Goal: Transaction & Acquisition: Purchase product/service

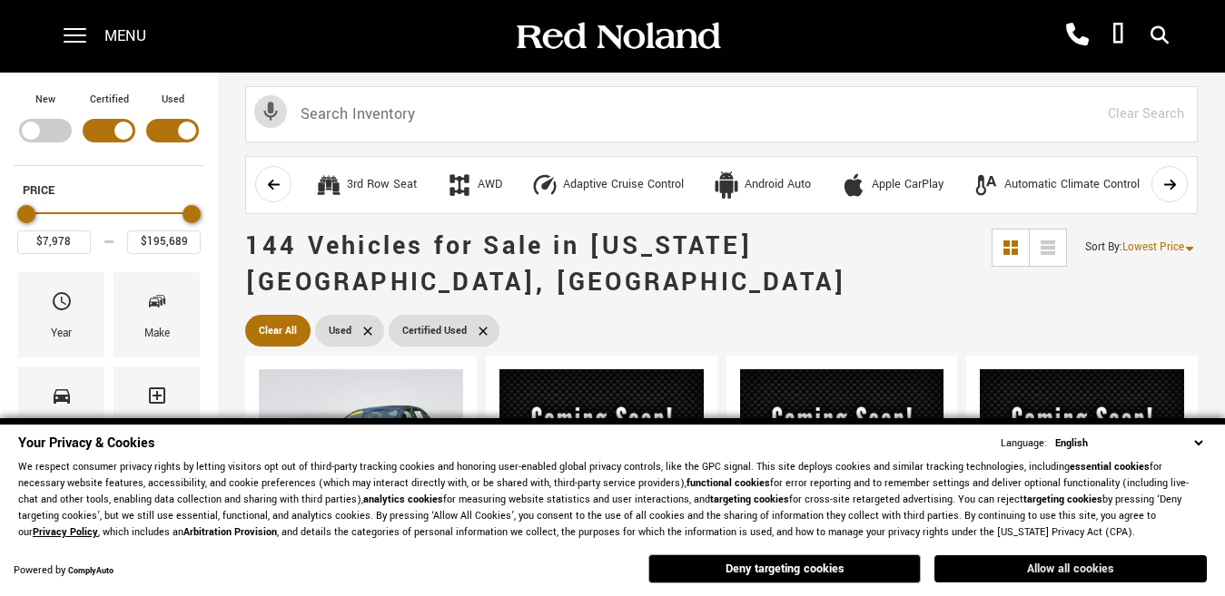
click at [1056, 568] on button "Allow all cookies" at bounding box center [1070, 569] width 272 height 27
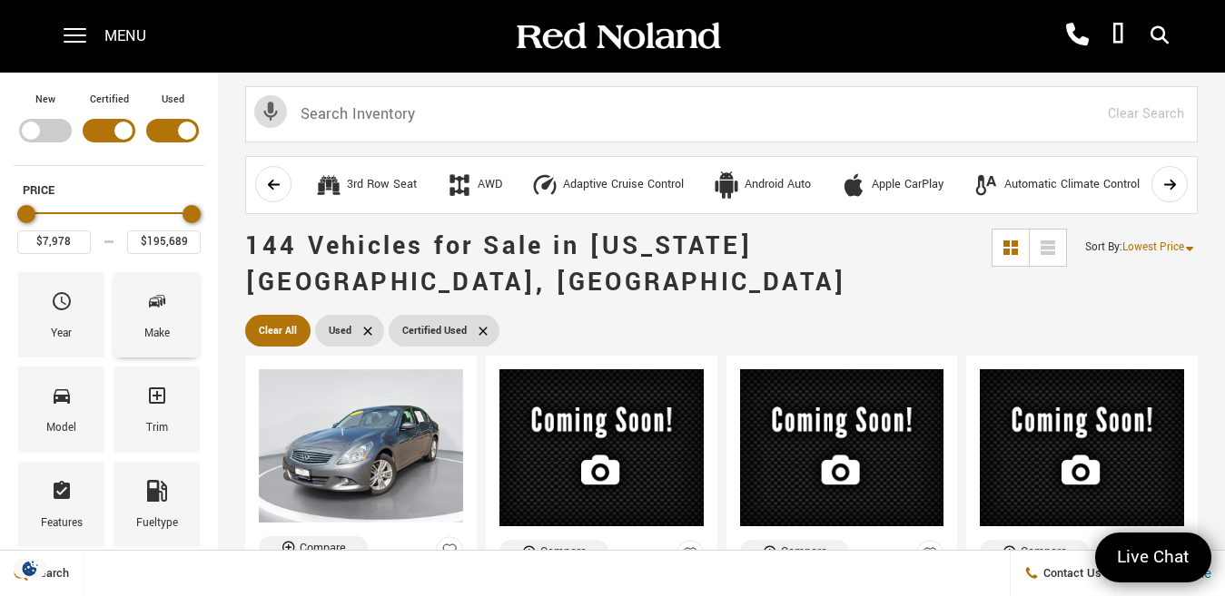
click at [157, 309] on icon "Make" at bounding box center [157, 302] width 22 height 22
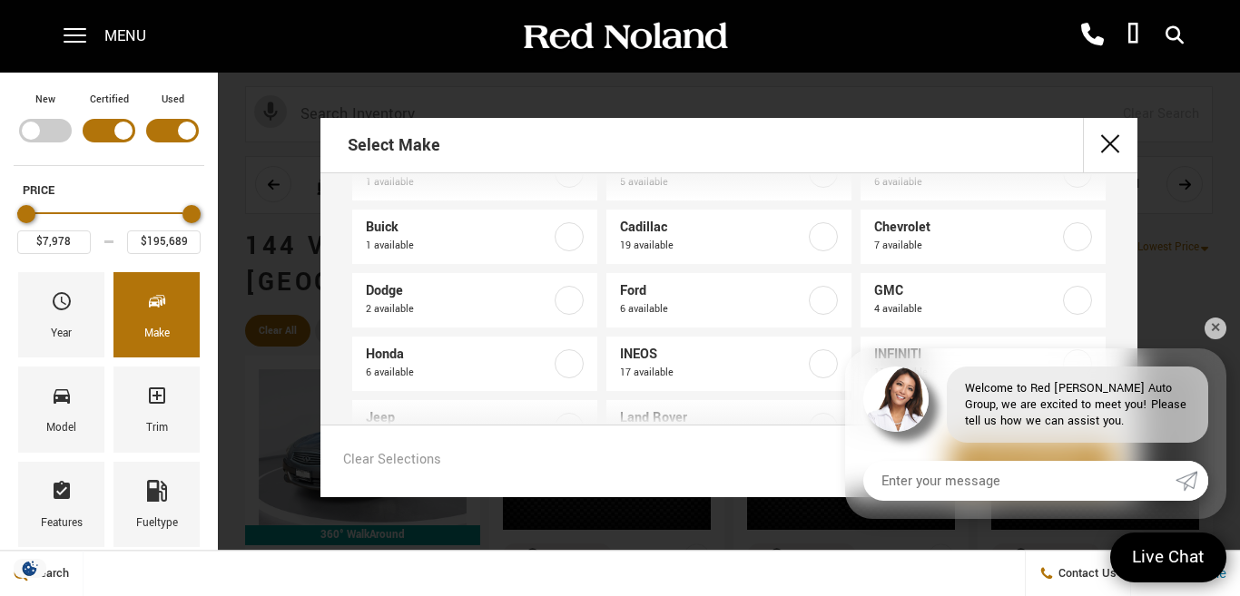
scroll to position [63, 0]
click at [1129, 413] on div "Welcome to Red [PERSON_NAME] Auto Group, we are excited to meet you! Please tel…" at bounding box center [1077, 405] width 261 height 76
click at [1209, 326] on link "✕" at bounding box center [1216, 329] width 22 height 22
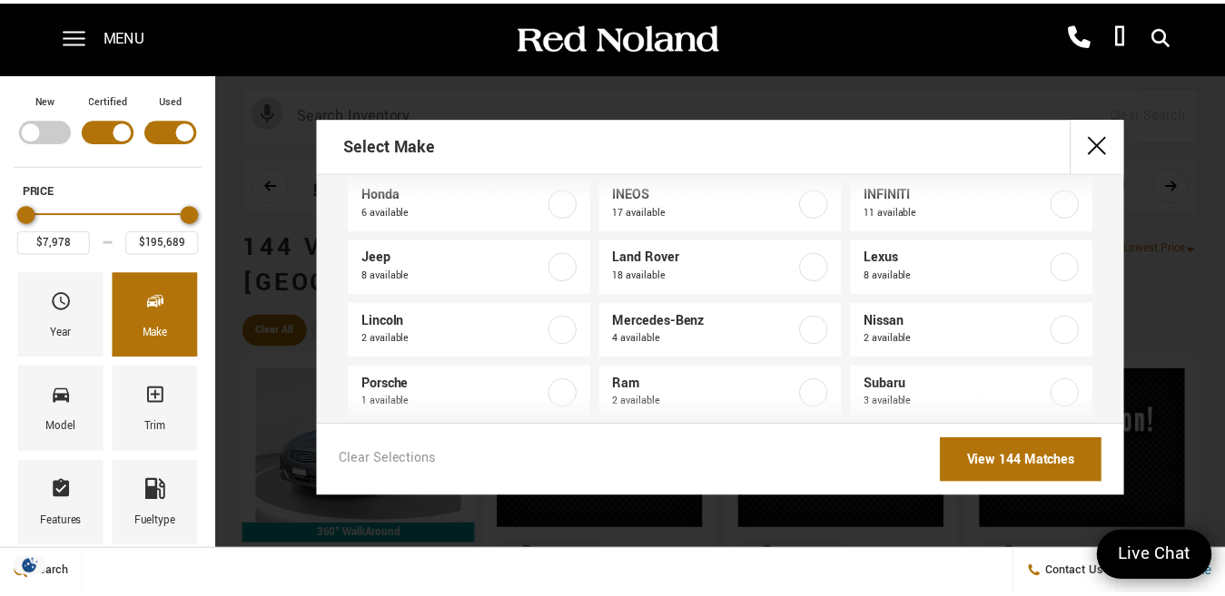
scroll to position [251, 0]
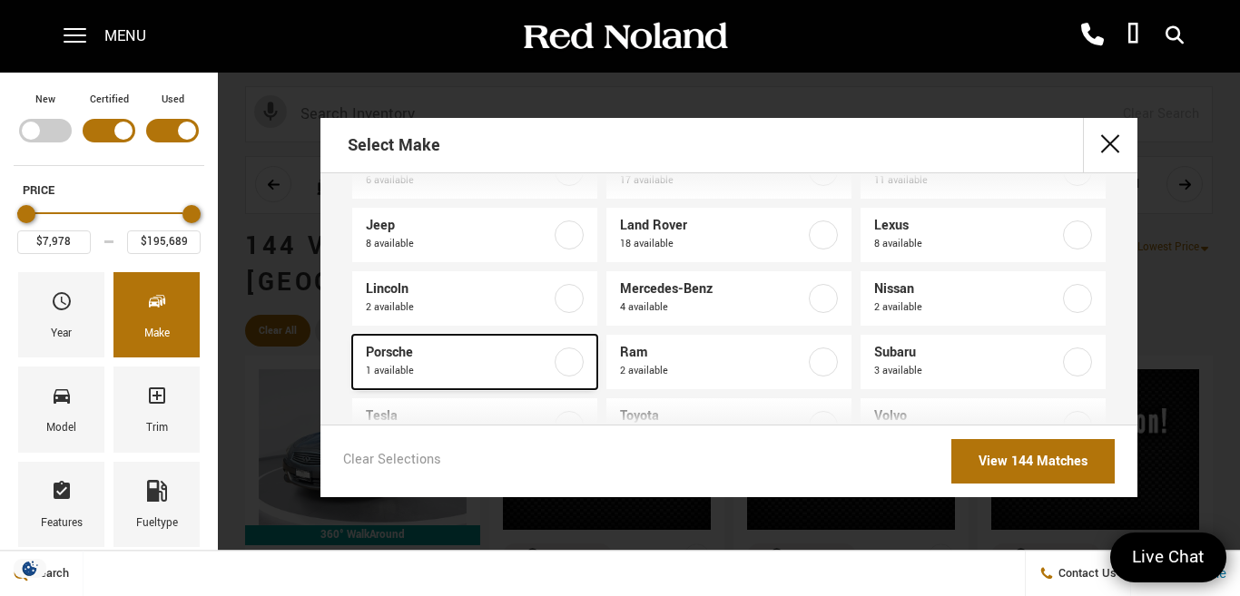
click at [403, 356] on span "Porsche" at bounding box center [458, 353] width 185 height 18
type input "$27,378"
checkbox input "true"
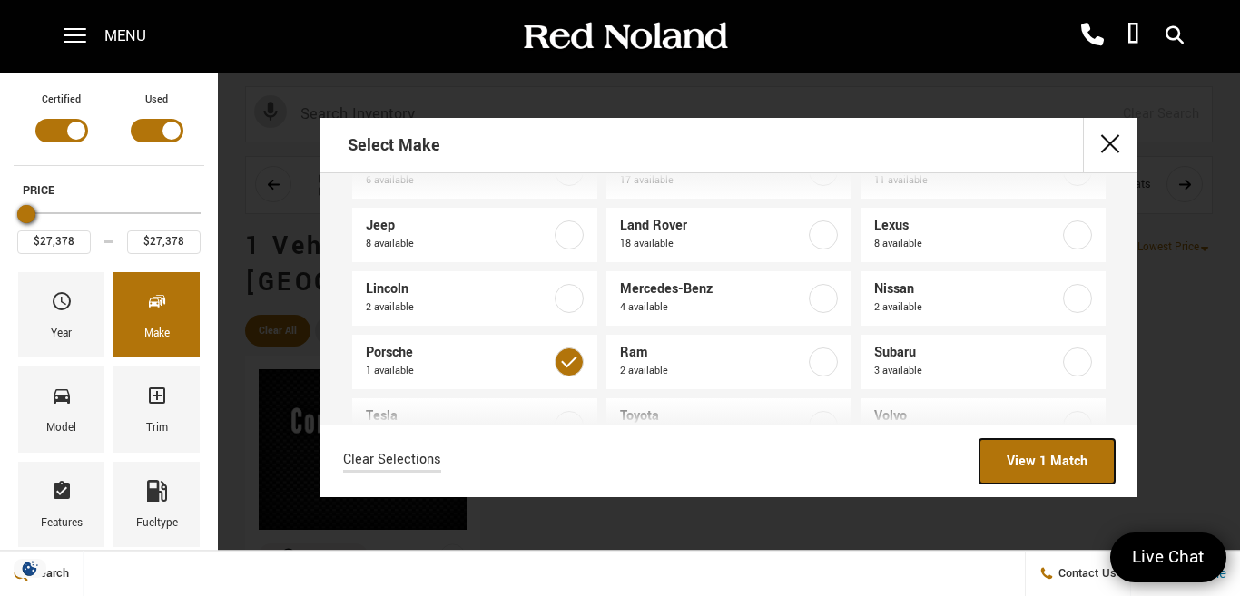
click at [1029, 466] on link "View 1 Match" at bounding box center [1047, 461] width 135 height 44
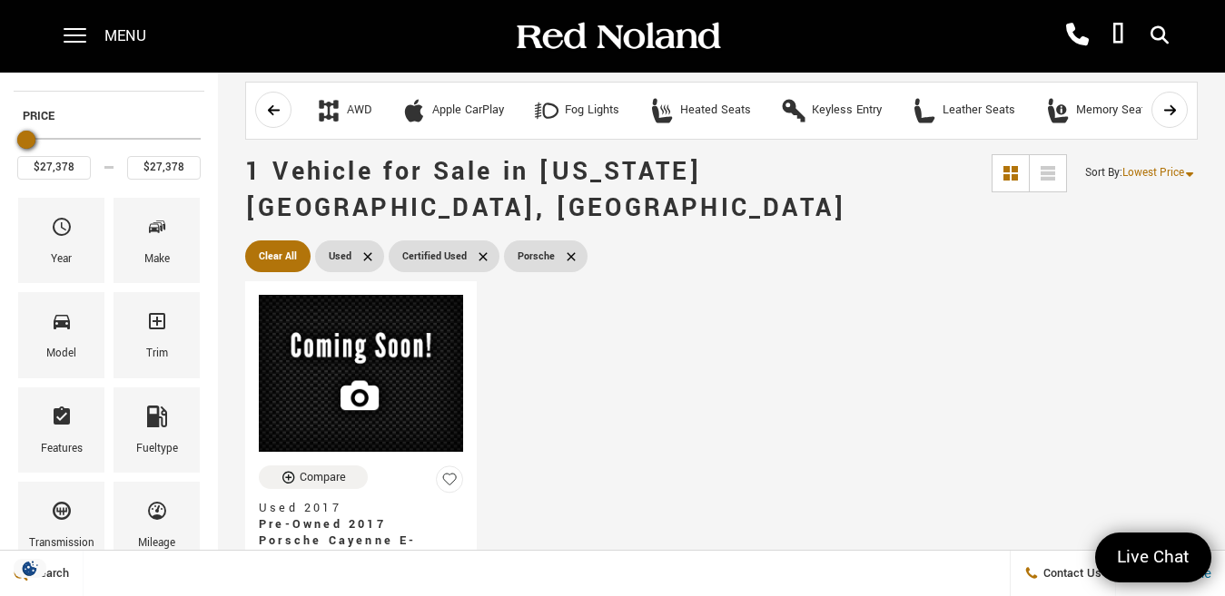
scroll to position [74, 0]
